Goal: Information Seeking & Learning: Understand process/instructions

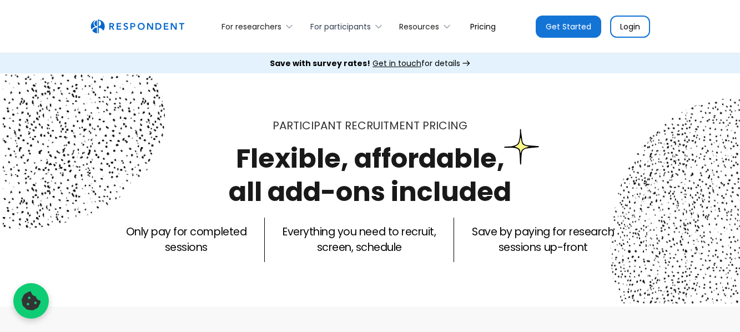
click at [375, 18] on div "For participants" at bounding box center [348, 26] width 89 height 26
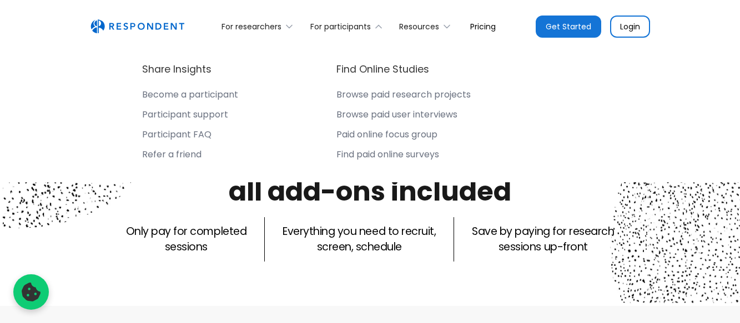
click at [149, 235] on p "Only pay for completed sessions" at bounding box center [186, 239] width 120 height 31
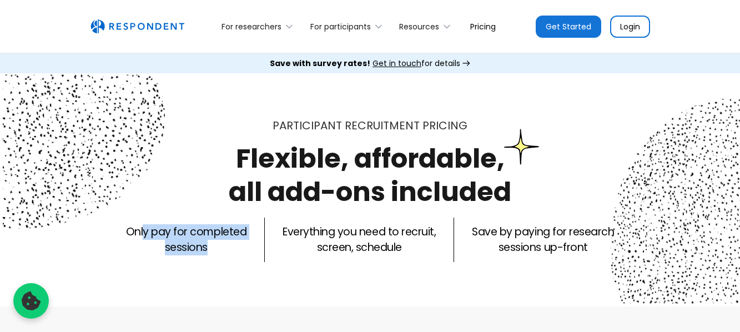
drag, startPoint x: 209, startPoint y: 249, endPoint x: 146, endPoint y: 226, distance: 67.2
click at [146, 226] on p "Only pay for completed sessions" at bounding box center [186, 239] width 120 height 31
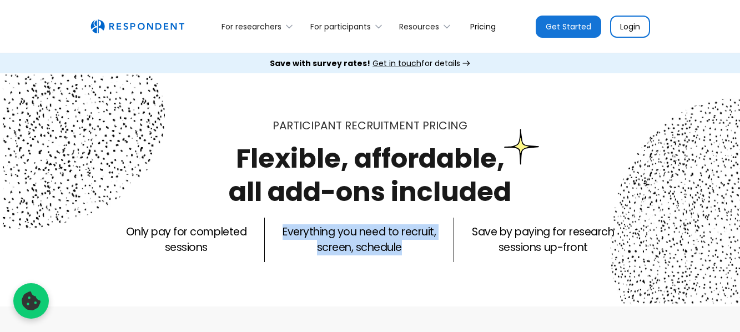
drag, startPoint x: 282, startPoint y: 233, endPoint x: 401, endPoint y: 252, distance: 120.2
click at [401, 252] on p "Everything you need to recruit, screen, schedule" at bounding box center [358, 239] width 153 height 31
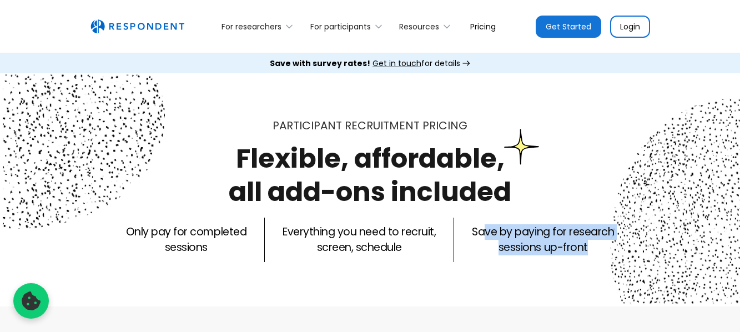
drag, startPoint x: 482, startPoint y: 233, endPoint x: 590, endPoint y: 250, distance: 109.6
click at [590, 250] on p "Save by paying for research sessions up-front" at bounding box center [543, 239] width 142 height 31
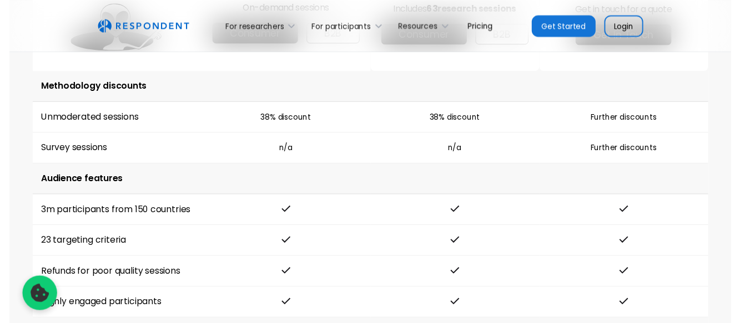
scroll to position [1776, 0]
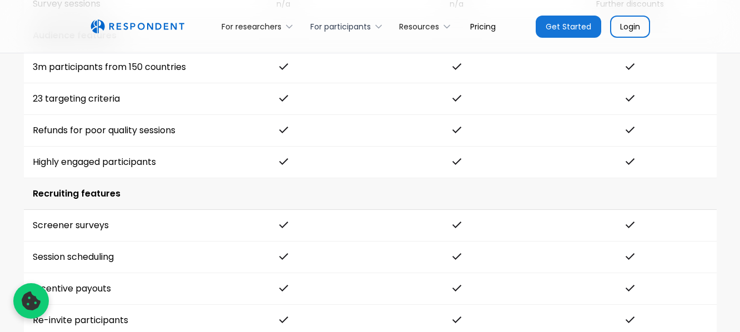
click at [377, 20] on div "For participants" at bounding box center [348, 26] width 89 height 26
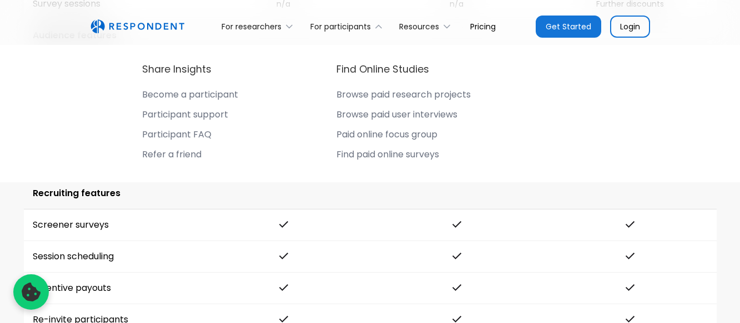
click at [169, 23] on img "home" at bounding box center [137, 26] width 94 height 14
